Goal: Task Accomplishment & Management: Complete application form

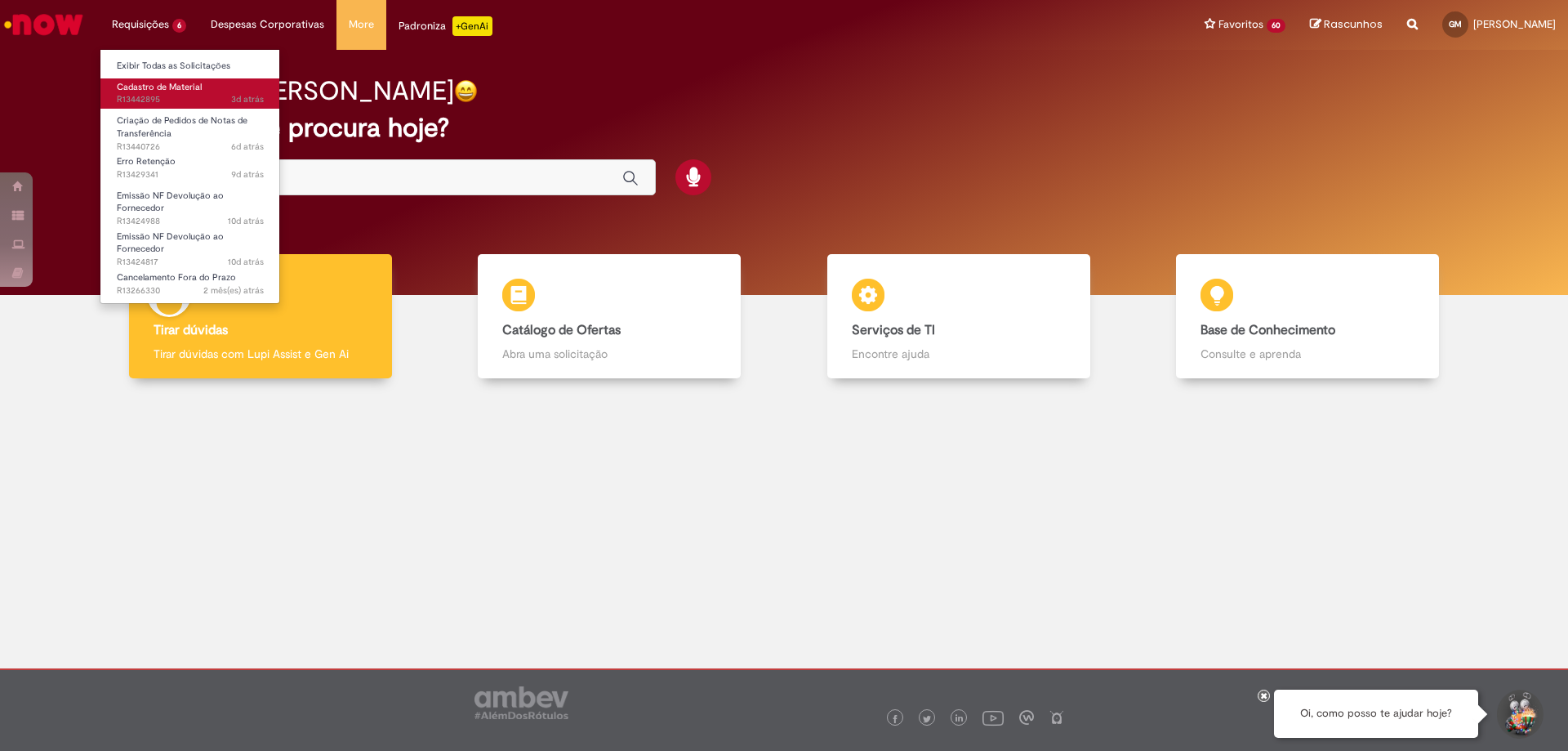
click at [208, 87] on link "Cadastro de Material 3d atrás 3 dias atrás R13442895" at bounding box center [190, 94] width 179 height 30
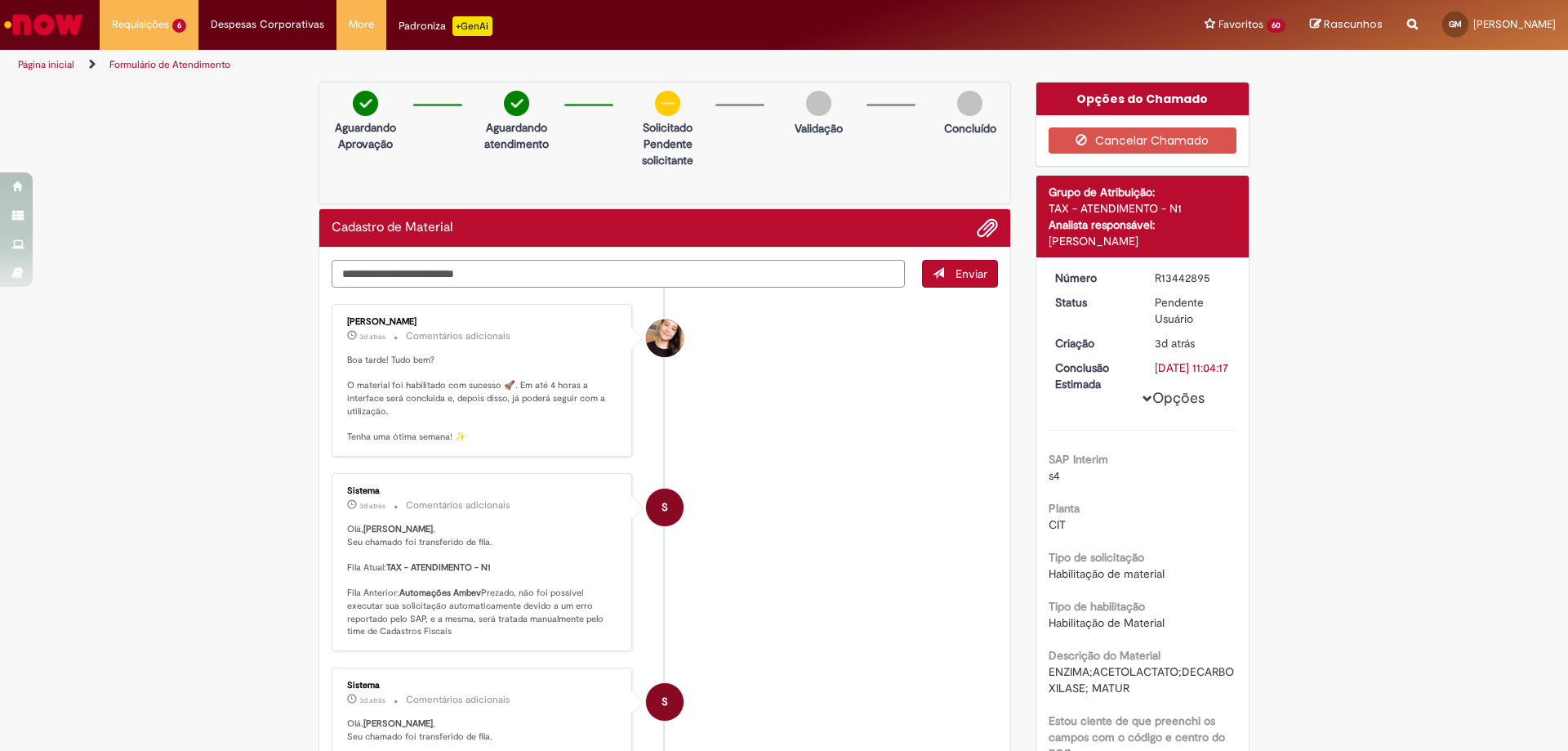
click at [635, 281] on textarea "Digite sua mensagem aqui..." at bounding box center [618, 273] width 574 height 28
type textarea "**********"
click at [961, 276] on span "Enviar" at bounding box center [972, 273] width 32 height 14
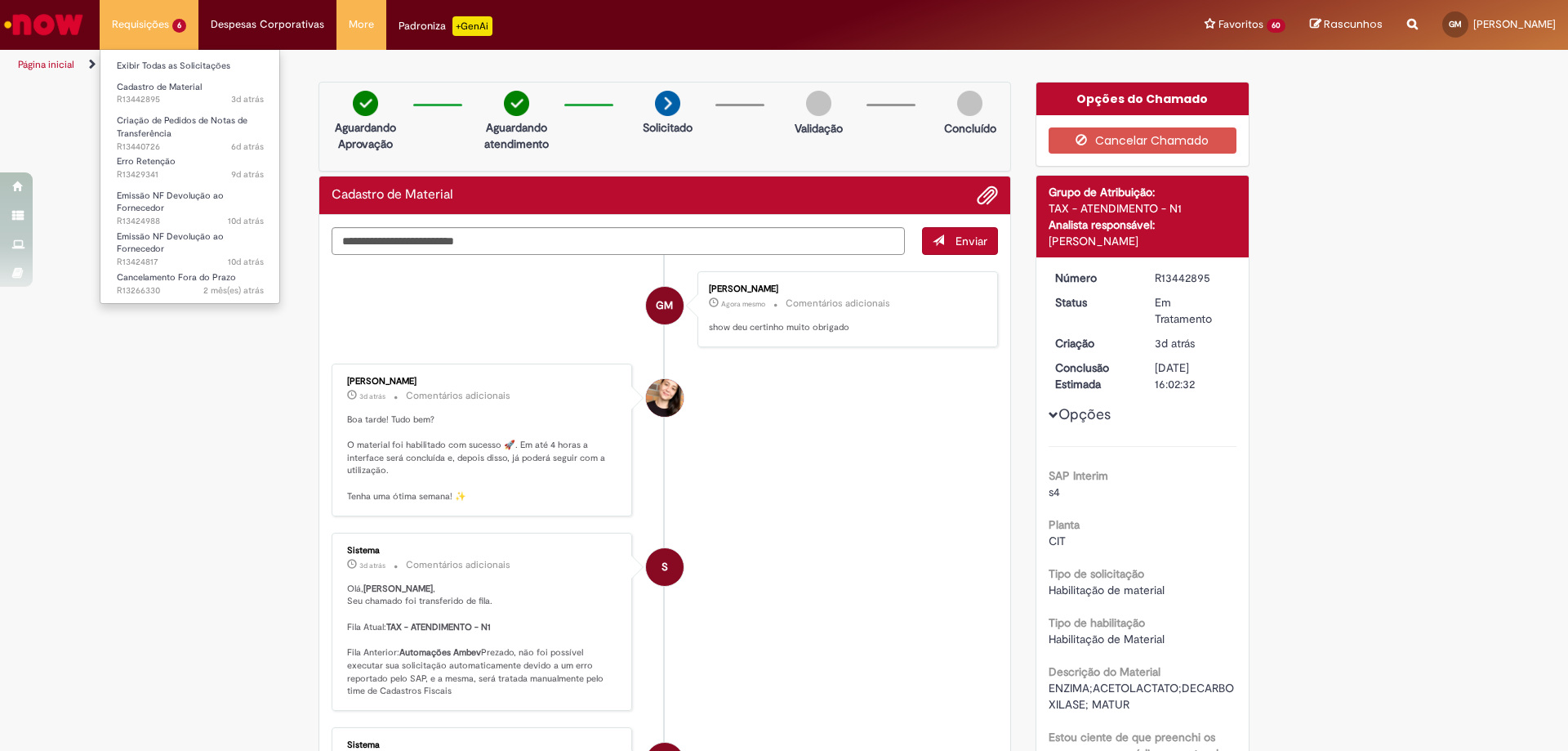
click at [166, 17] on li "Requisições 6 Exibir Todas as Solicitações Cadastro de Material 3d atrás 3 dias…" at bounding box center [149, 24] width 99 height 49
click at [195, 285] on span "2 mês(es) atrás 2 meses atrás R13266330" at bounding box center [190, 291] width 147 height 13
